Goal: Information Seeking & Learning: Learn about a topic

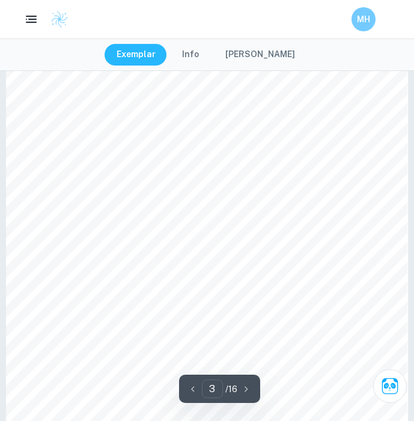
scroll to position [1271, 0]
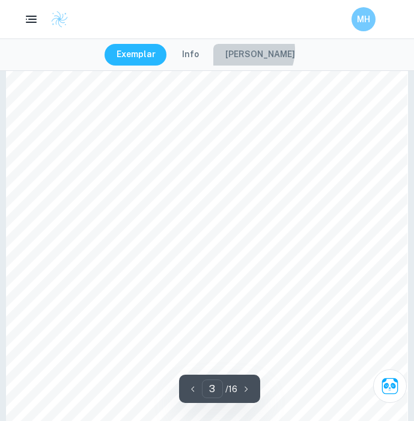
click at [249, 50] on button "[PERSON_NAME]" at bounding box center [260, 55] width 94 height 22
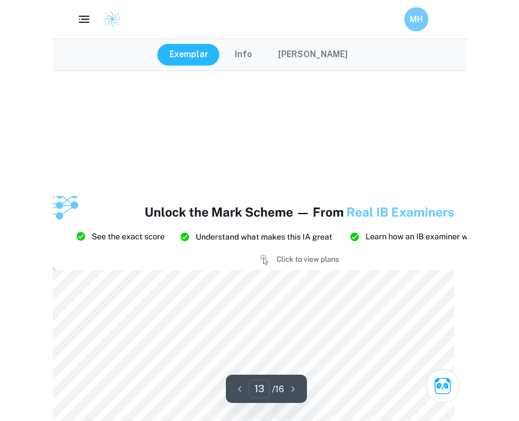
scroll to position [8650, 0]
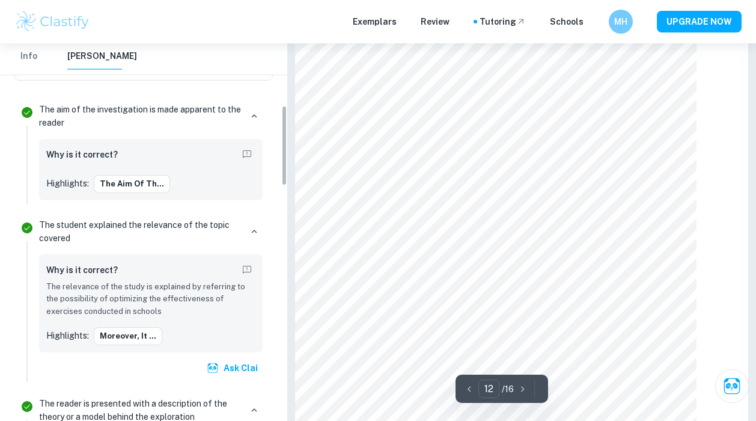
type input "13"
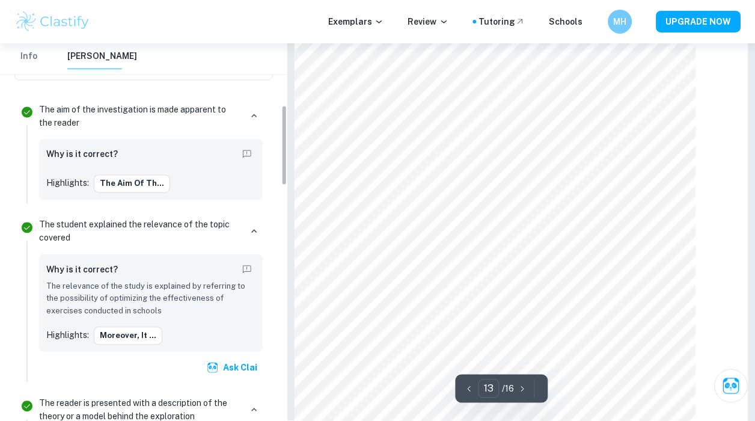
scroll to position [7776, 0]
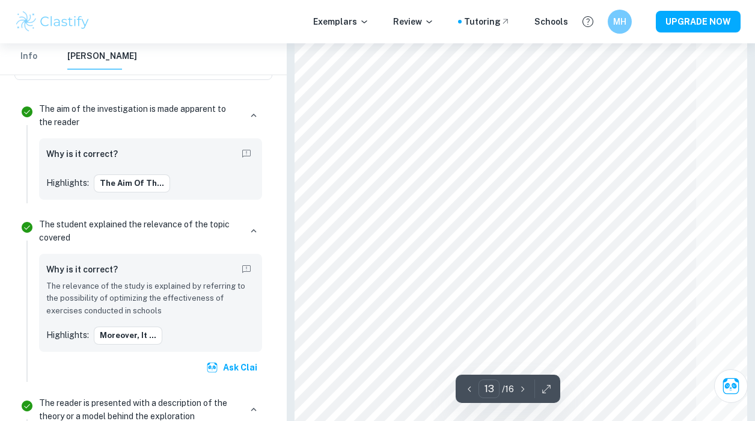
click at [23, 53] on button "Info" at bounding box center [28, 56] width 29 height 26
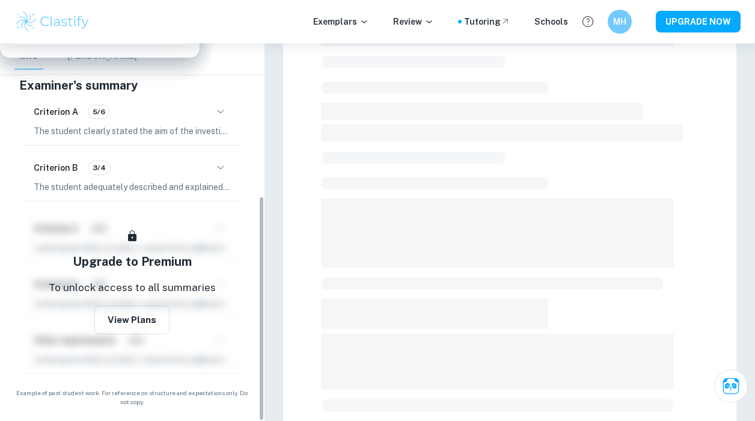
scroll to position [262, 0]
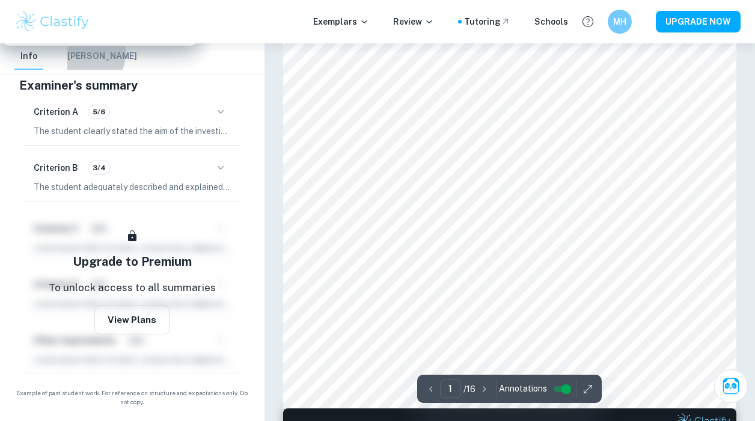
click at [73, 52] on button "[PERSON_NAME]" at bounding box center [102, 56] width 70 height 26
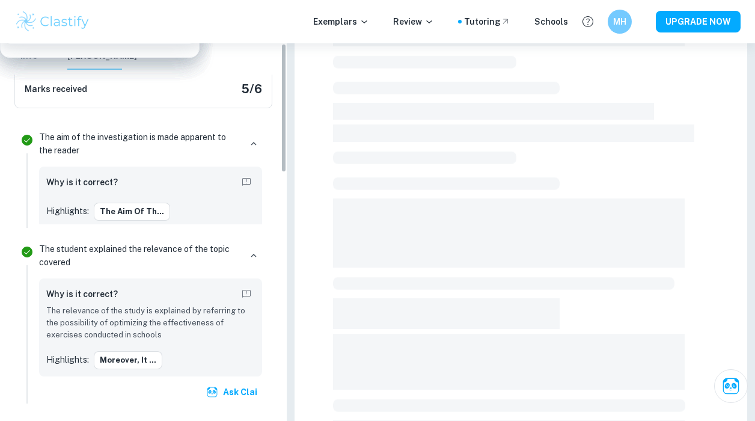
scroll to position [0, 0]
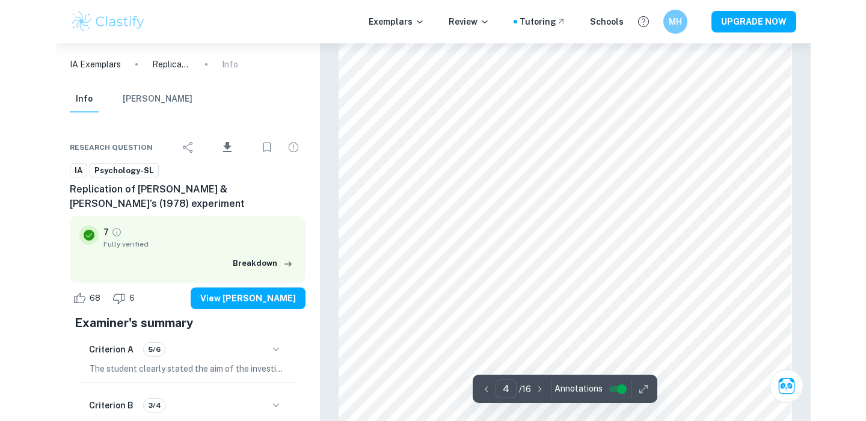
scroll to position [2260, 0]
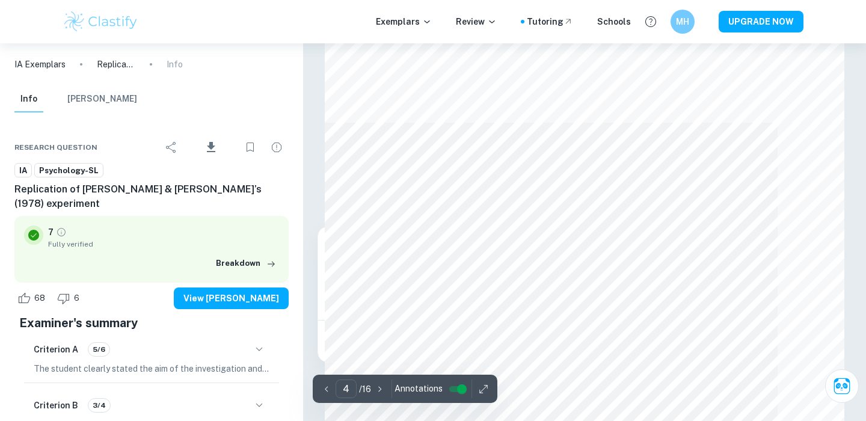
type input "3"
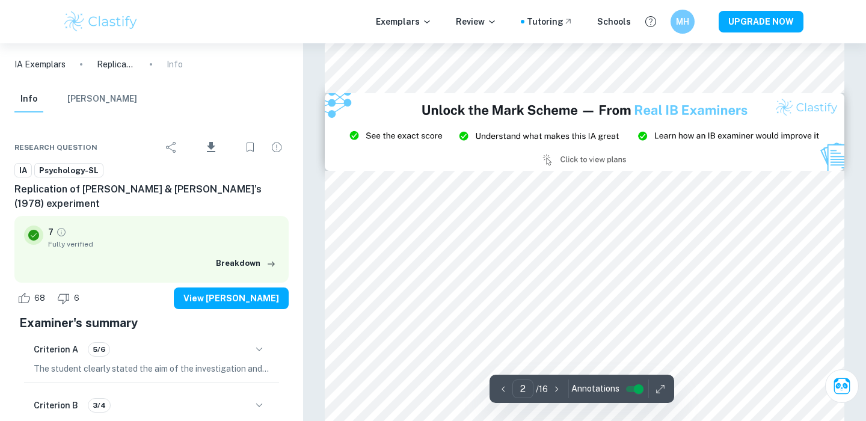
type input "3"
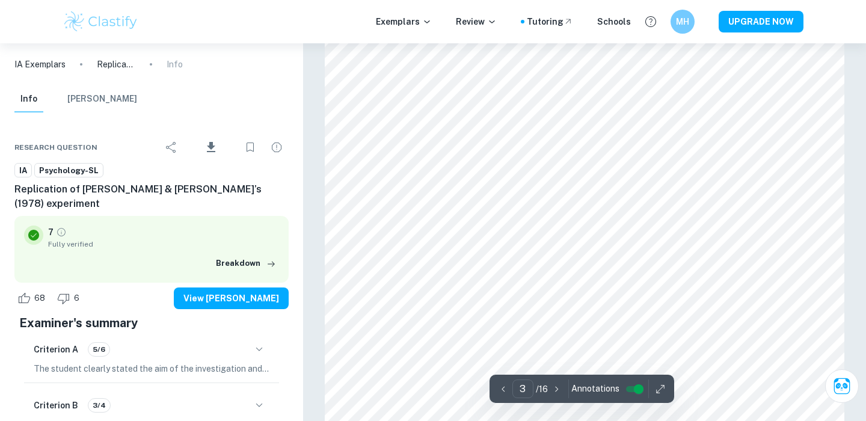
scroll to position [1959, 0]
